Goal: Information Seeking & Learning: Learn about a topic

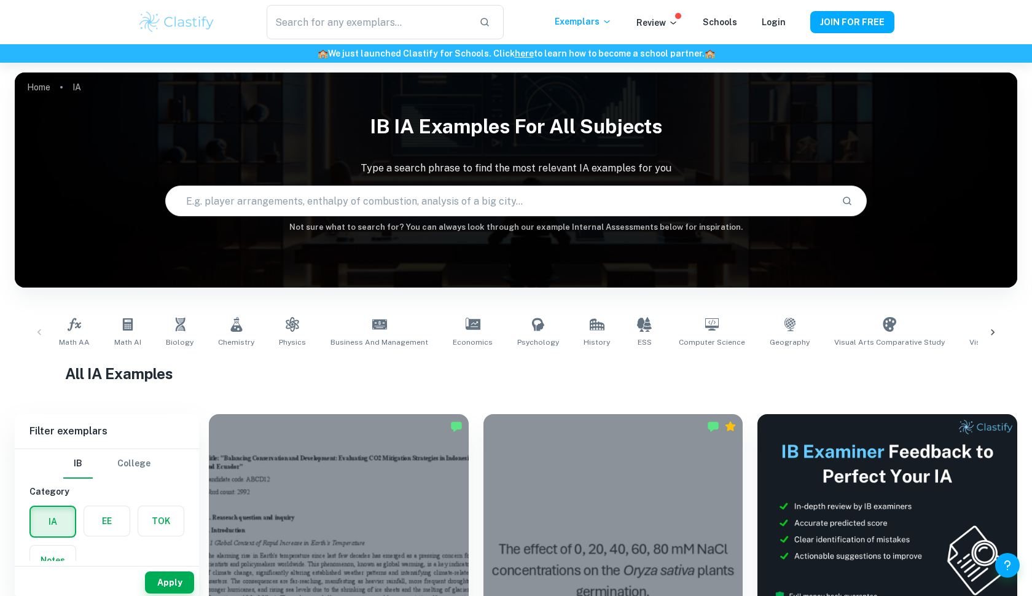
click at [508, 208] on input "text" at bounding box center [499, 201] width 666 height 34
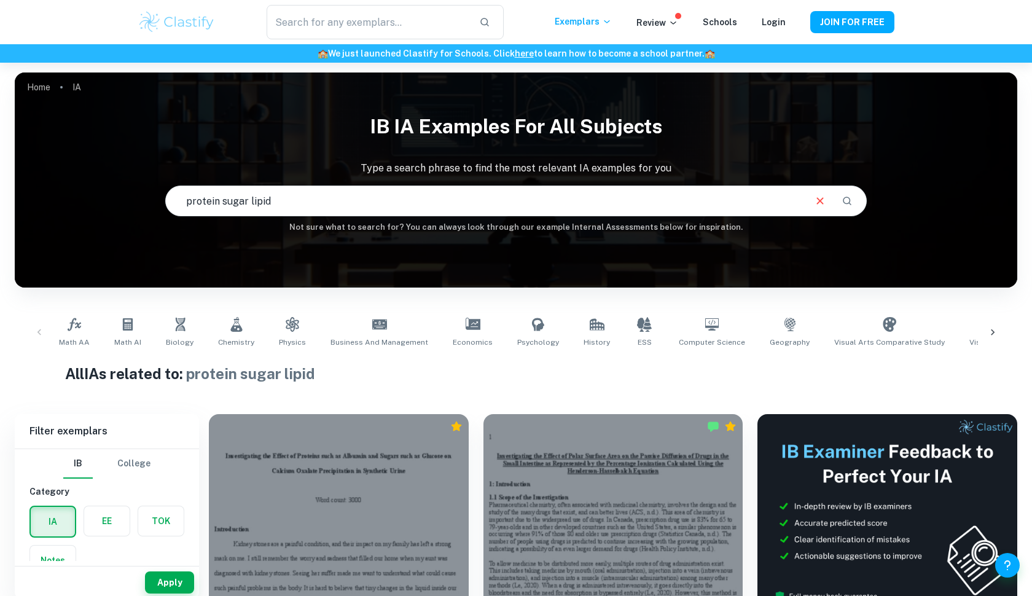
click at [500, 195] on input "protein sugar lipid" at bounding box center [484, 201] width 637 height 34
click at [276, 200] on input "protein sugar lipid" at bounding box center [484, 201] width 637 height 34
type input "protein sugar lipid present experiment"
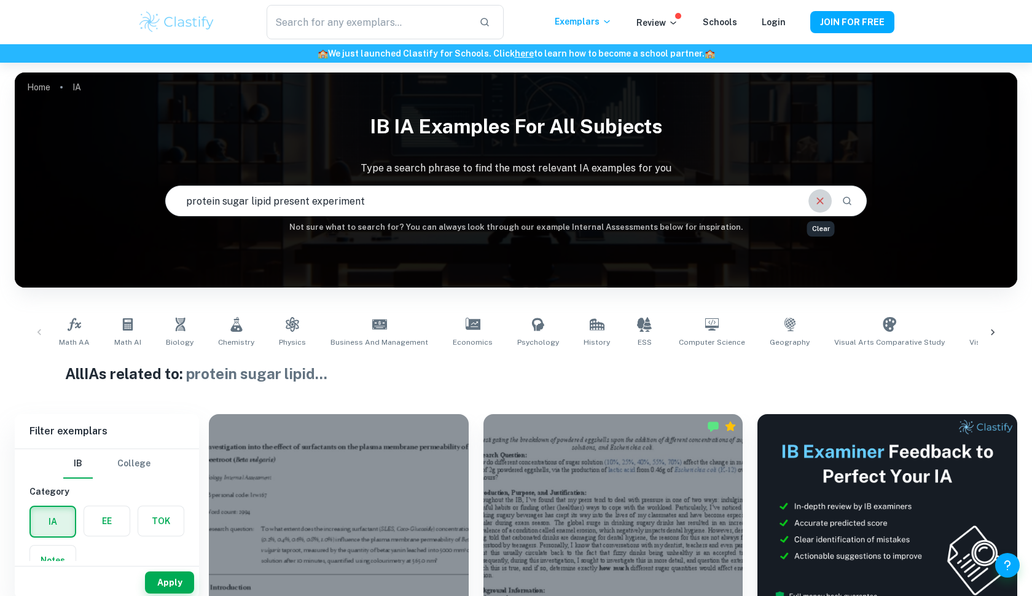
click at [815, 200] on icon "Clear" at bounding box center [820, 201] width 14 height 14
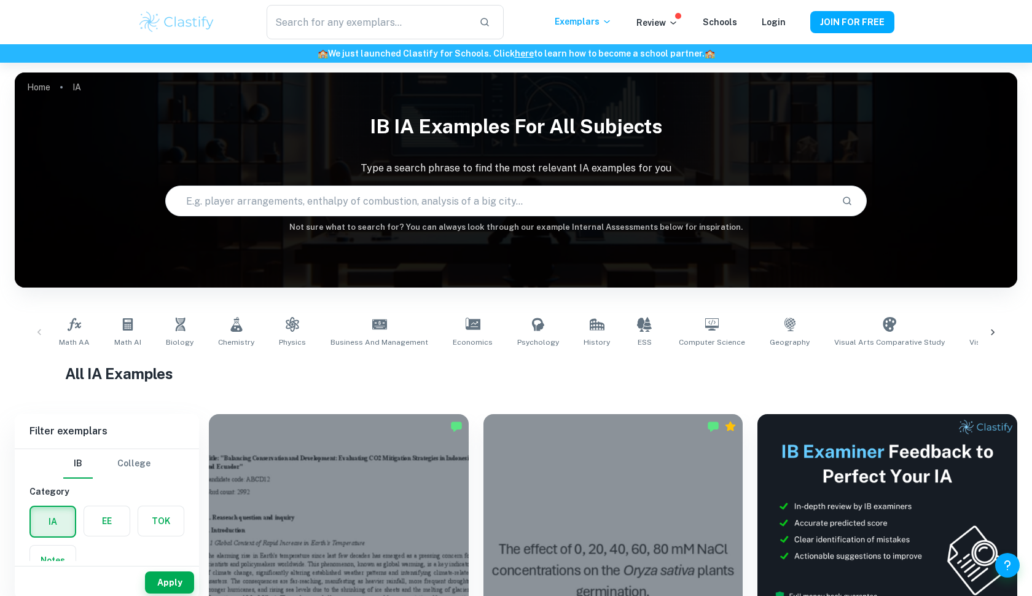
click at [700, 198] on input "text" at bounding box center [499, 201] width 666 height 34
type input "biuret [PERSON_NAME] test"
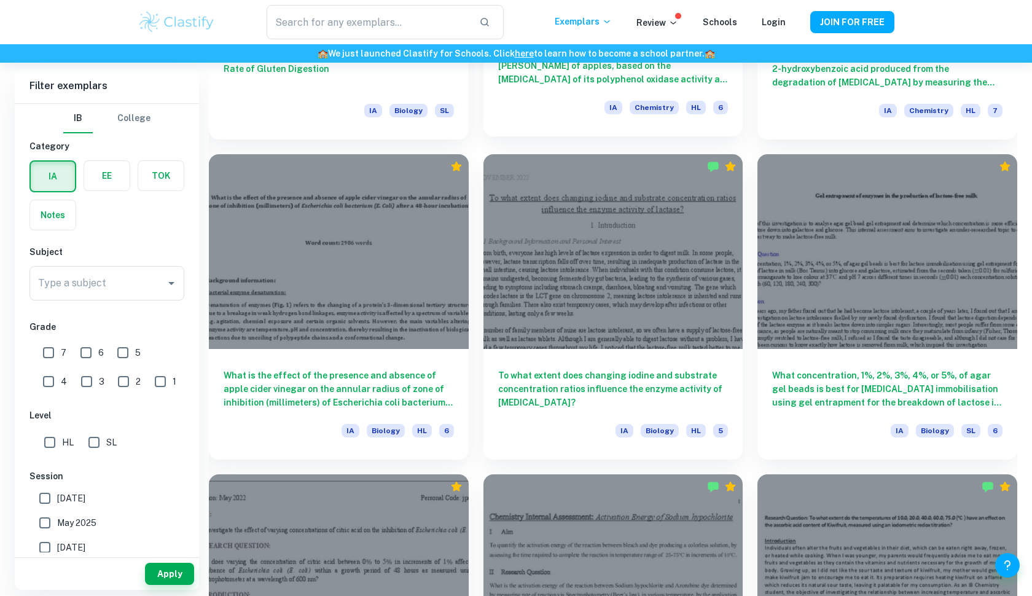
scroll to position [1541, 0]
